Goal: Task Accomplishment & Management: Use online tool/utility

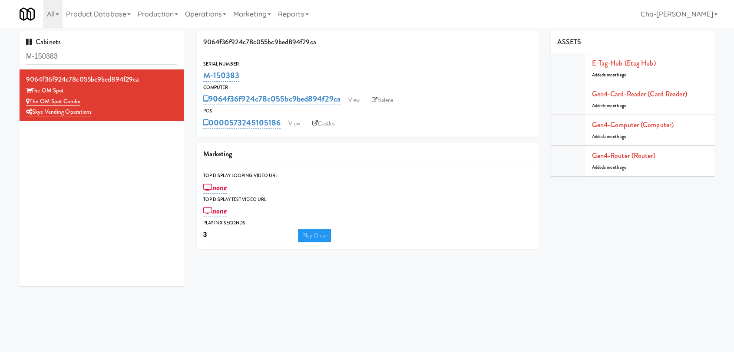
click at [81, 54] on input "M-150383" at bounding box center [101, 57] width 151 height 16
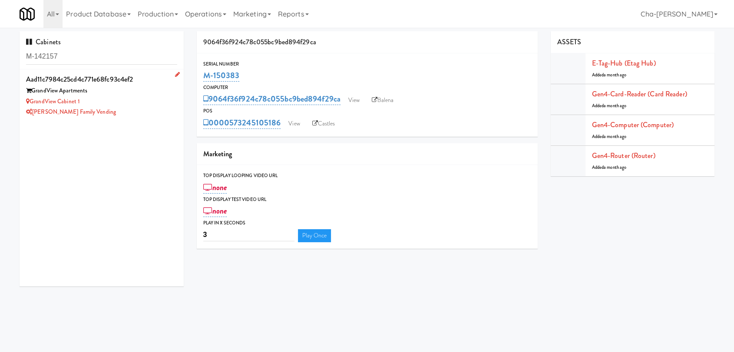
type input "M-142157"
click at [132, 102] on div "GrandView Cabinet 1" at bounding box center [101, 101] width 151 height 11
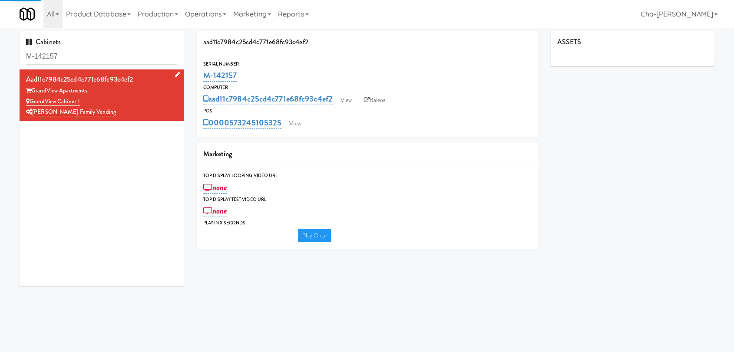
type input "3"
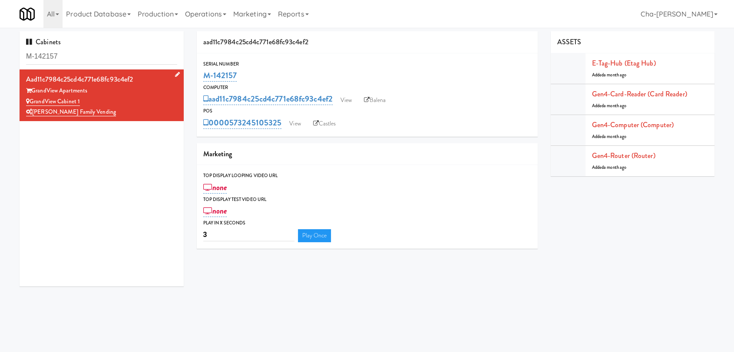
click at [141, 110] on div "[PERSON_NAME] Family Vending" at bounding box center [101, 112] width 151 height 11
click at [373, 100] on link "Balena" at bounding box center [375, 100] width 30 height 13
drag, startPoint x: 261, startPoint y: 75, endPoint x: 205, endPoint y: 80, distance: 56.7
click at [205, 80] on div "M-142157" at bounding box center [367, 75] width 328 height 15
copy link "M-142157"
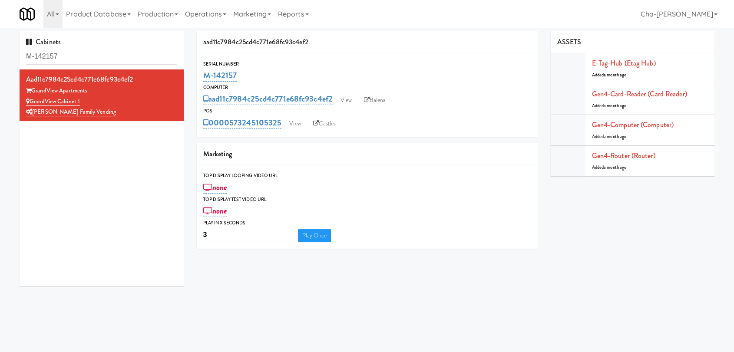
copy link "M-142157"
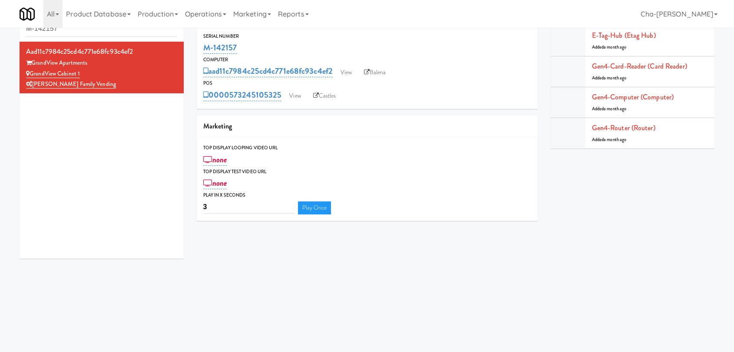
scroll to position [23, 0]
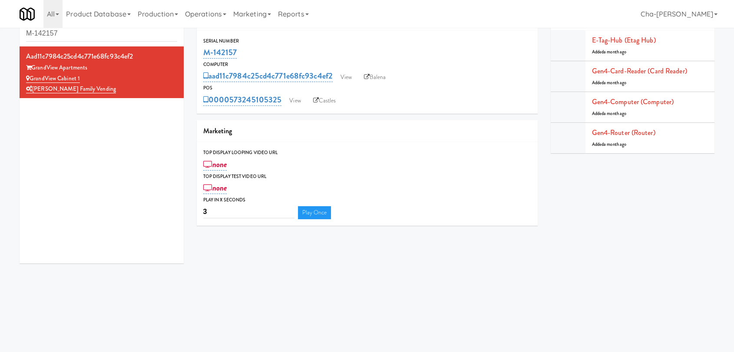
drag, startPoint x: 445, startPoint y: 119, endPoint x: 423, endPoint y: 122, distance: 22.4
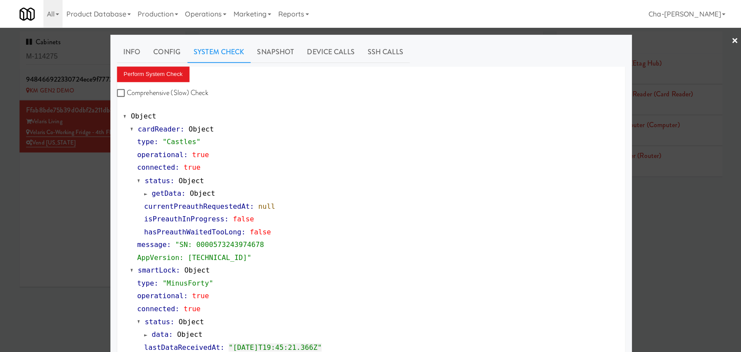
click at [15, 211] on div at bounding box center [370, 176] width 741 height 352
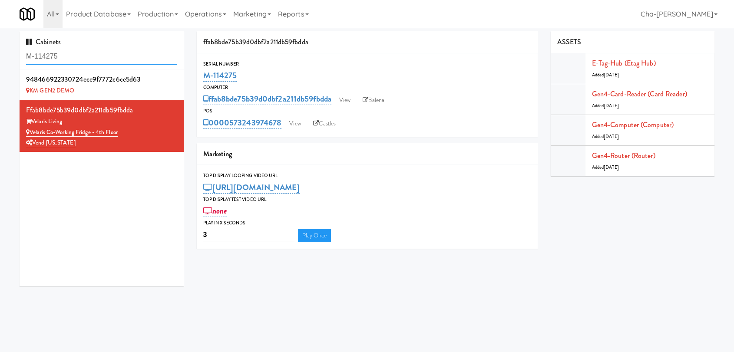
click at [77, 60] on input "M-114275" at bounding box center [101, 57] width 151 height 16
paste input "50442"
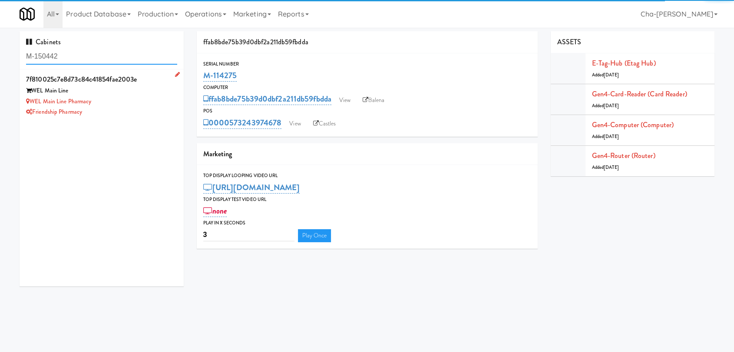
type input "M-150442"
click at [127, 101] on div "WEL Main Line Pharmacy" at bounding box center [101, 101] width 151 height 11
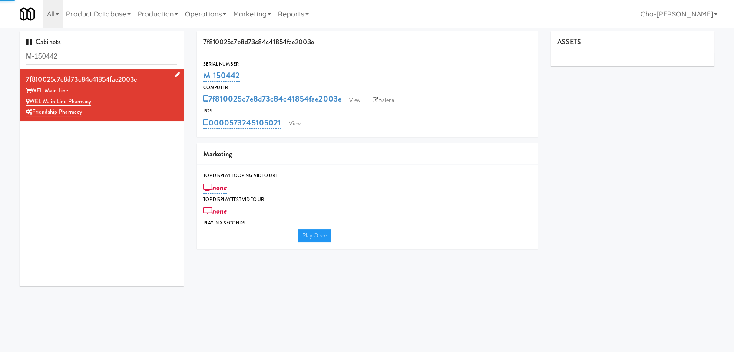
type input "3"
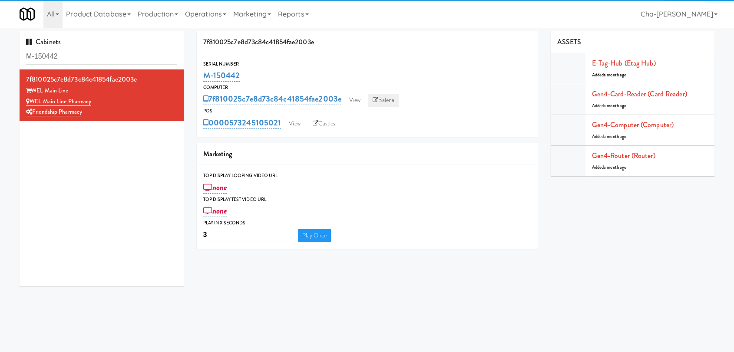
click at [385, 101] on link "Balena" at bounding box center [383, 100] width 30 height 13
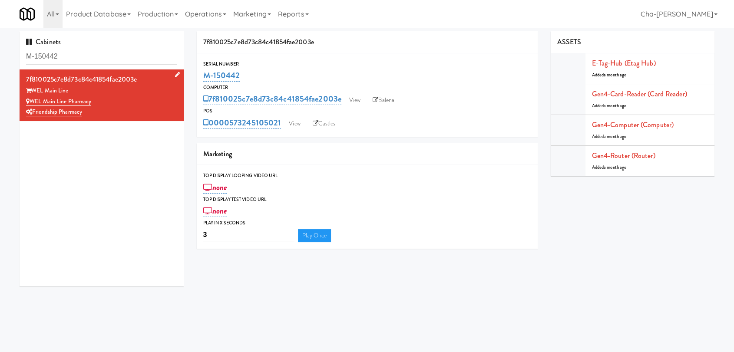
click at [118, 107] on div "Friendship Pharmacy" at bounding box center [101, 112] width 151 height 11
drag, startPoint x: 104, startPoint y: 100, endPoint x: 31, endPoint y: 103, distance: 73.0
click at [31, 103] on div "WEL Main Line Pharmacy" at bounding box center [101, 101] width 151 height 11
copy link "WEL Main Line Pharmacy"
drag, startPoint x: 247, startPoint y: 79, endPoint x: 204, endPoint y: 76, distance: 43.5
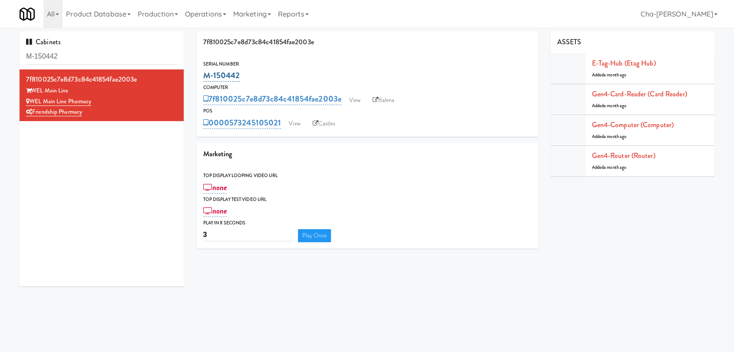
click at [204, 76] on div "M-150442" at bounding box center [367, 75] width 328 height 15
copy link "M-150442"
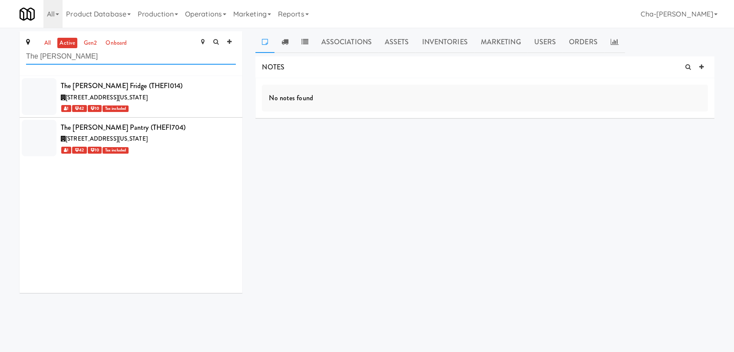
click at [101, 59] on input "The [PERSON_NAME]" at bounding box center [131, 57] width 210 height 16
paste input "WEL Main Line Pharmacy"
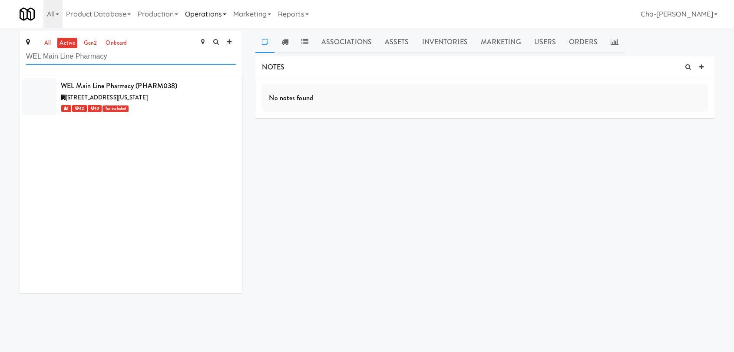
type input "WEL Main Line Pharmacy"
click at [221, 15] on link "Operations" at bounding box center [206, 14] width 48 height 28
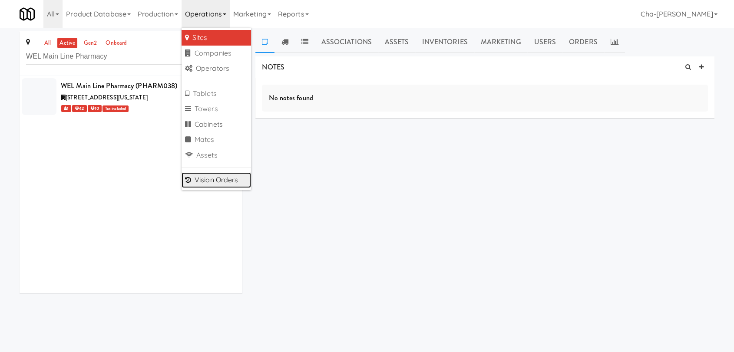
click at [209, 177] on link "Vision Orders" at bounding box center [216, 180] width 69 height 16
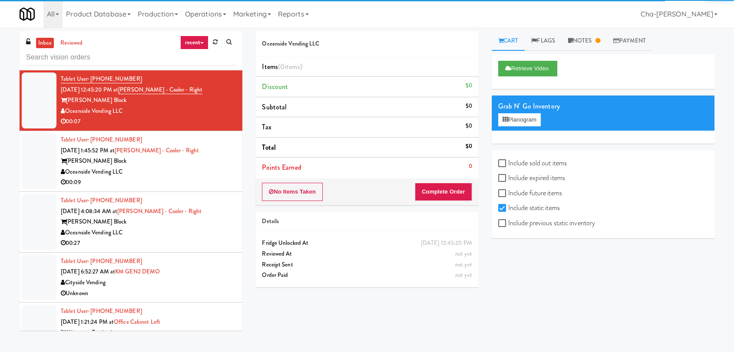
click at [41, 54] on input "text" at bounding box center [131, 58] width 210 height 16
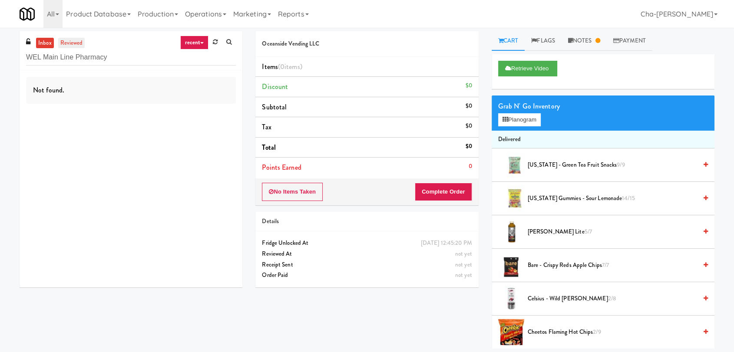
type input "WEL Main Line Pharmacy"
click at [79, 42] on link "reviewed" at bounding box center [71, 43] width 27 height 11
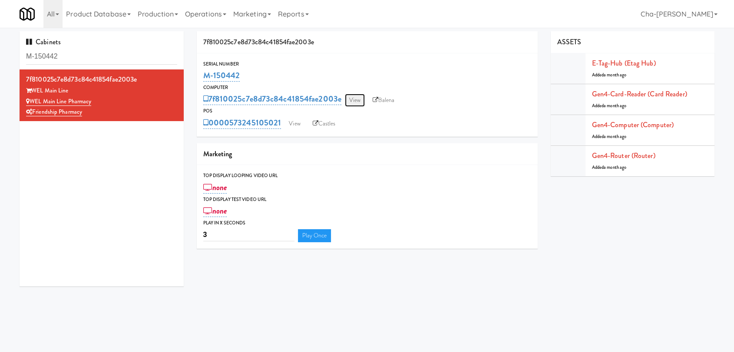
click at [361, 99] on link "View" at bounding box center [355, 100] width 20 height 13
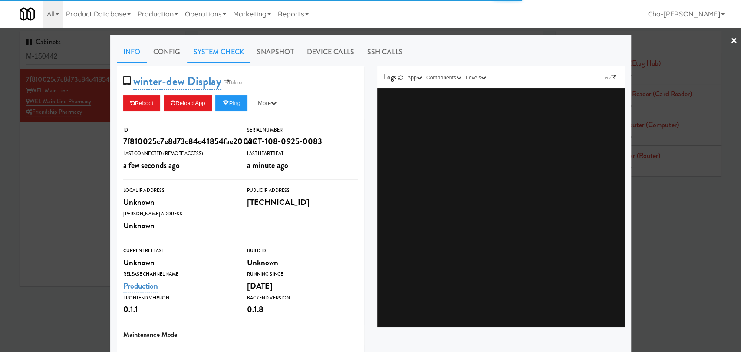
click at [221, 54] on link "System Check" at bounding box center [218, 52] width 63 height 22
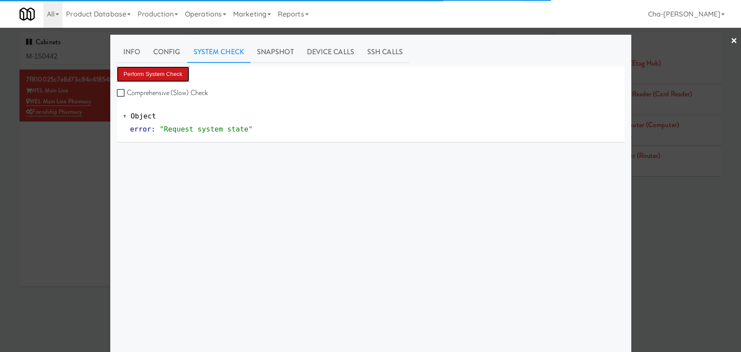
click at [171, 73] on button "Perform System Check" at bounding box center [153, 74] width 73 height 16
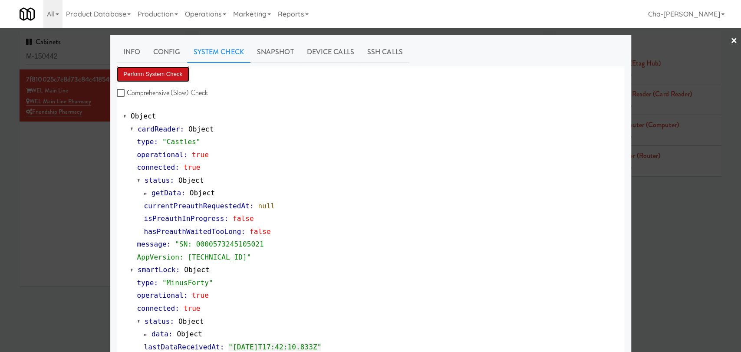
click at [157, 74] on button "Perform System Check" at bounding box center [153, 74] width 73 height 16
click at [146, 70] on button "Perform System Check" at bounding box center [153, 74] width 73 height 16
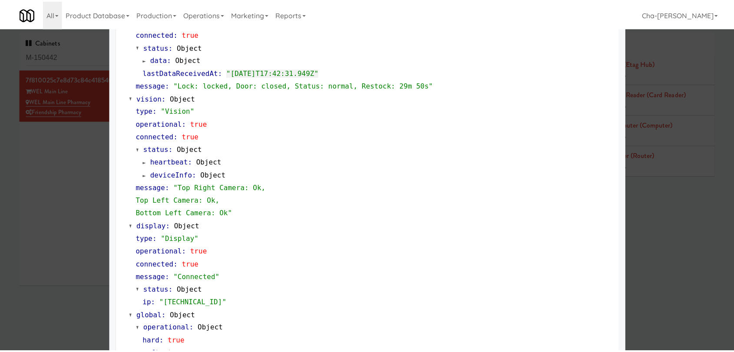
scroll to position [274, 0]
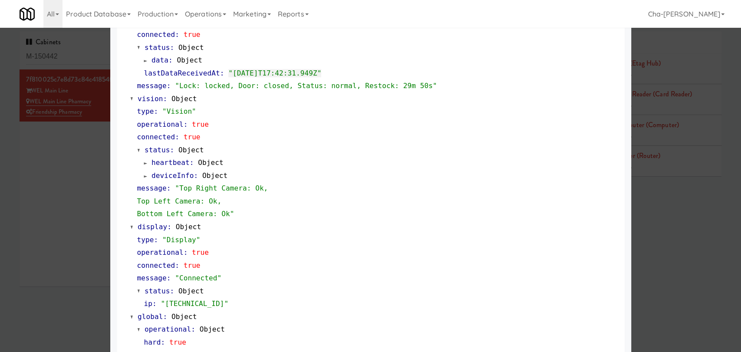
click at [46, 198] on div at bounding box center [370, 176] width 741 height 352
